Goal: Use online tool/utility: Use online tool/utility

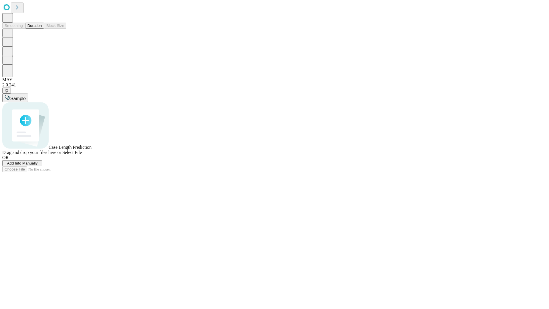
click at [42, 29] on button "Duration" at bounding box center [34, 26] width 19 height 6
click at [26, 96] on span "Sample" at bounding box center [17, 98] width 15 height 5
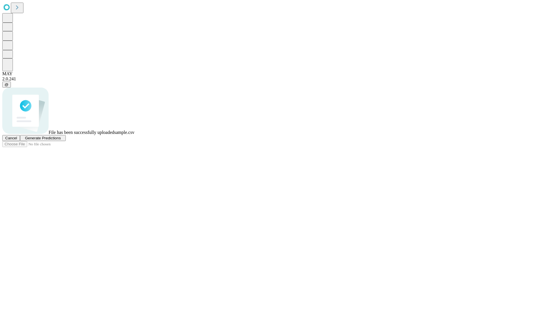
click at [61, 140] on span "Generate Predictions" at bounding box center [43, 138] width 36 height 4
